Goal: Find specific page/section: Find specific page/section

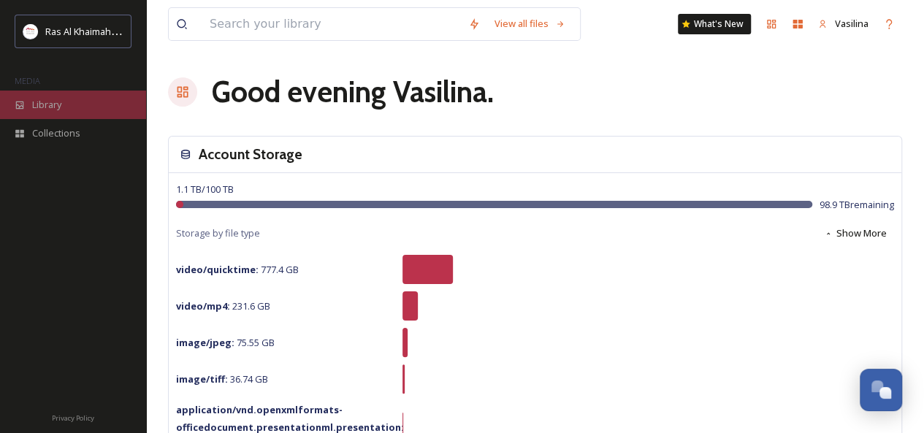
click at [44, 113] on div "Library" at bounding box center [73, 105] width 146 height 28
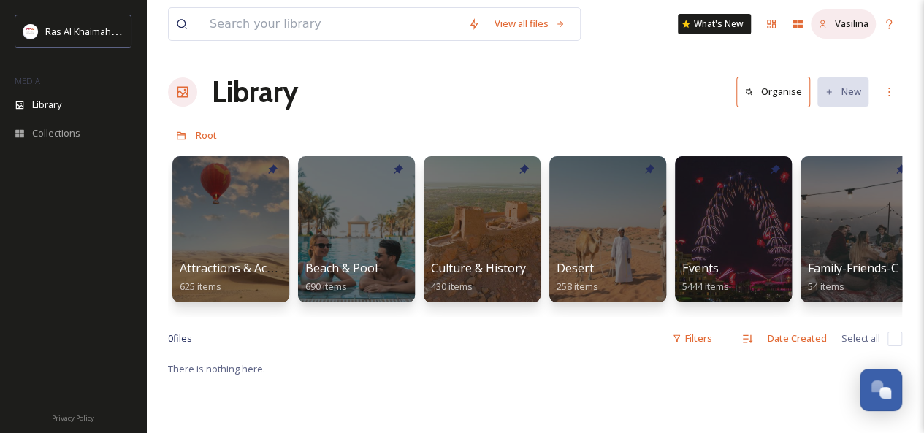
click at [855, 20] on span "Vasilina" at bounding box center [852, 23] width 34 height 13
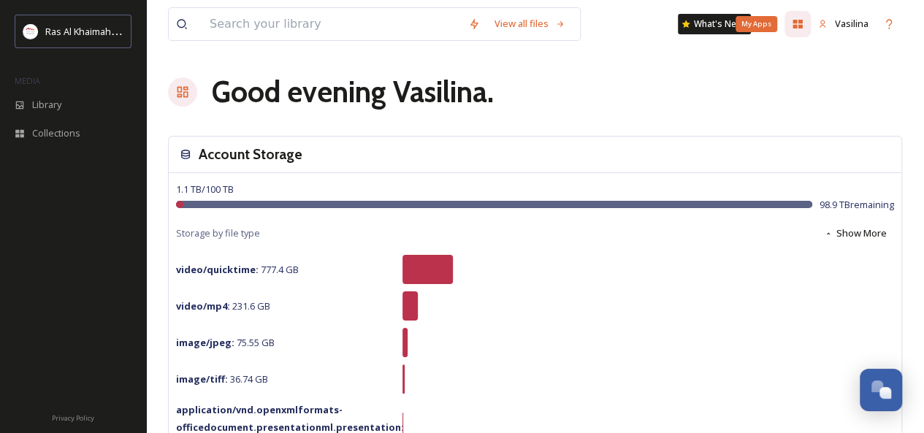
click at [804, 25] on div "My Apps" at bounding box center [798, 24] width 26 height 26
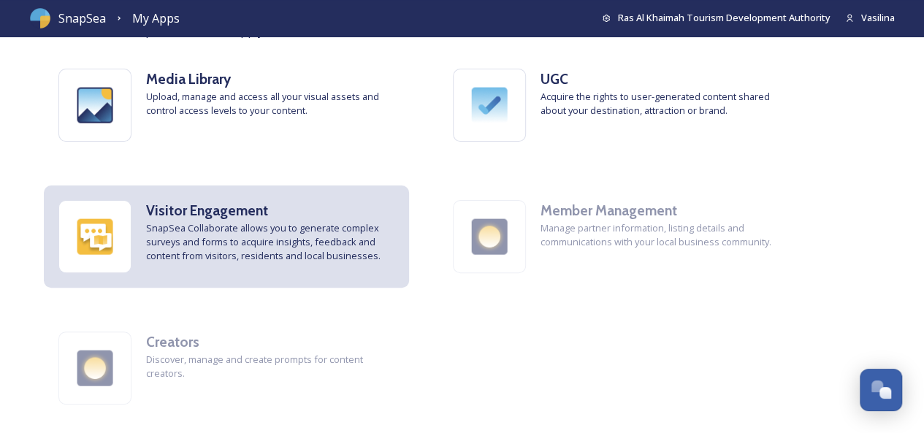
scroll to position [102, 0]
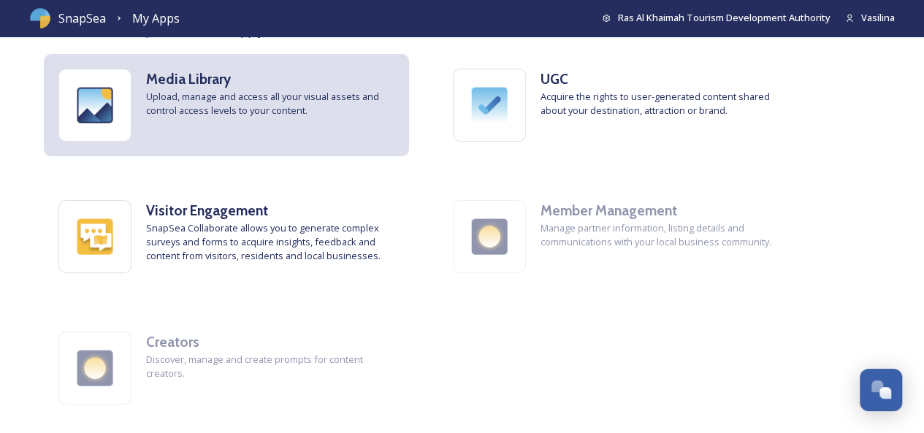
click at [271, 102] on span "Upload, manage and access all your visual assets and control access levels to y…" at bounding box center [270, 104] width 248 height 28
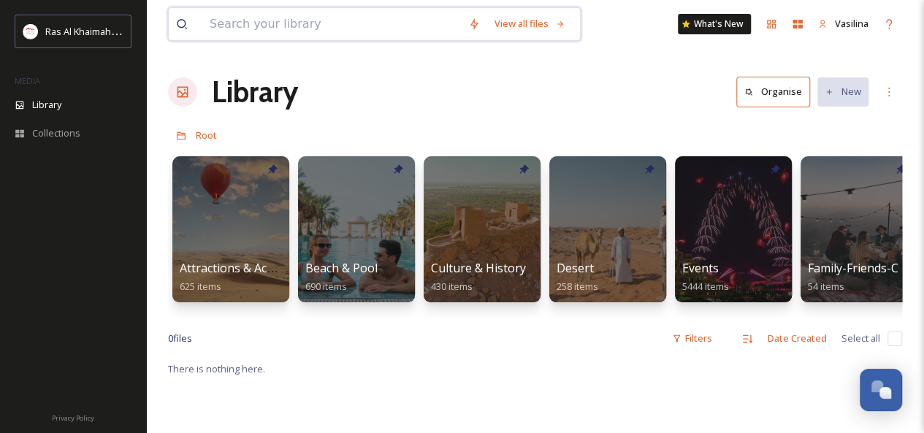
click at [252, 21] on input at bounding box center [331, 24] width 259 height 32
paste input "af9f69c3-2770-4500-8ed9-7915a4145442"
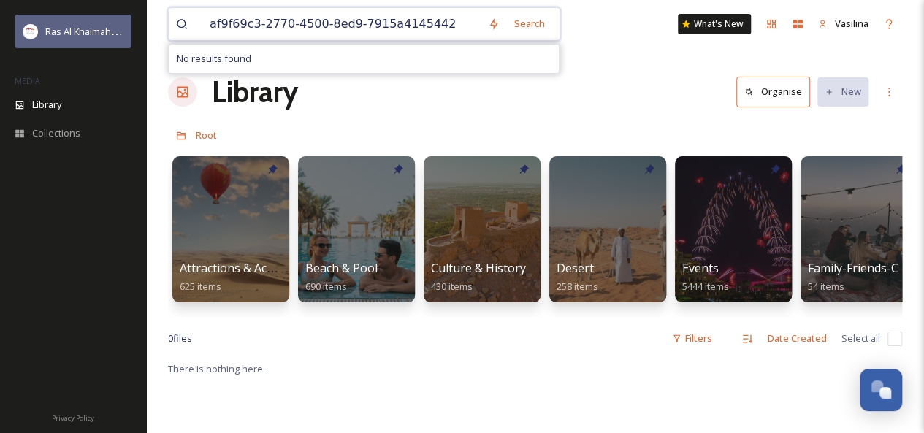
type input "af9f69c3-2770-4500-8ed9-7915a4145442"
click at [95, 31] on span "Ras Al Khaimah Tourism Development Authority" at bounding box center [148, 31] width 207 height 14
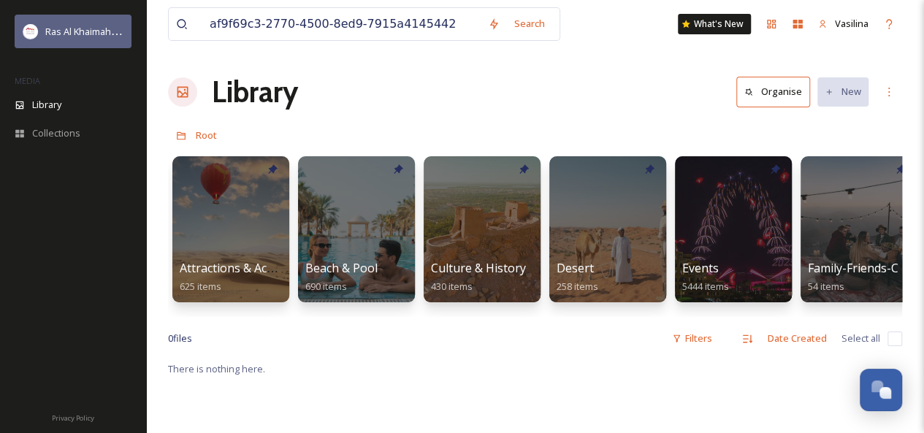
click at [95, 31] on span "Ras Al Khaimah Tourism Development Authority" at bounding box center [148, 31] width 207 height 14
